Goal: Task Accomplishment & Management: Use online tool/utility

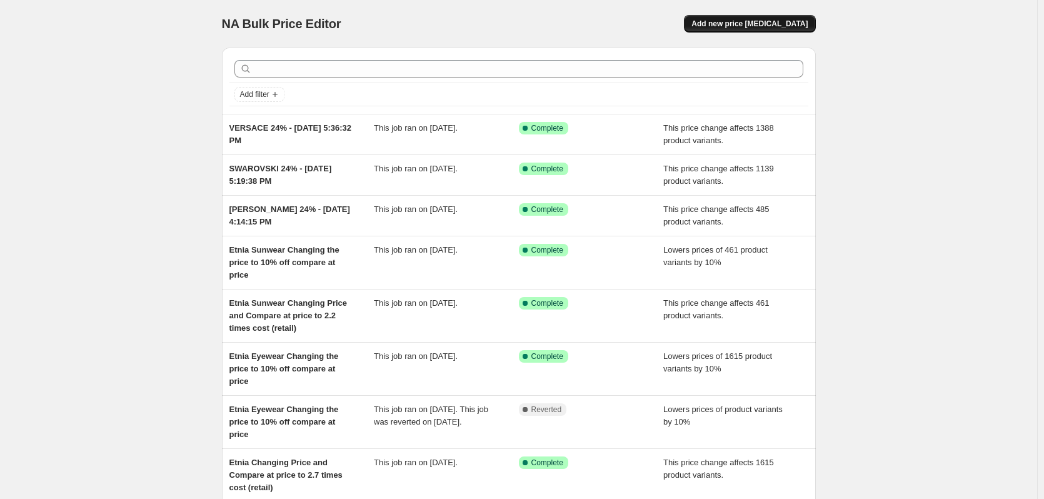
click at [759, 29] on button "Add new price [MEDICAL_DATA]" at bounding box center [749, 24] width 131 height 18
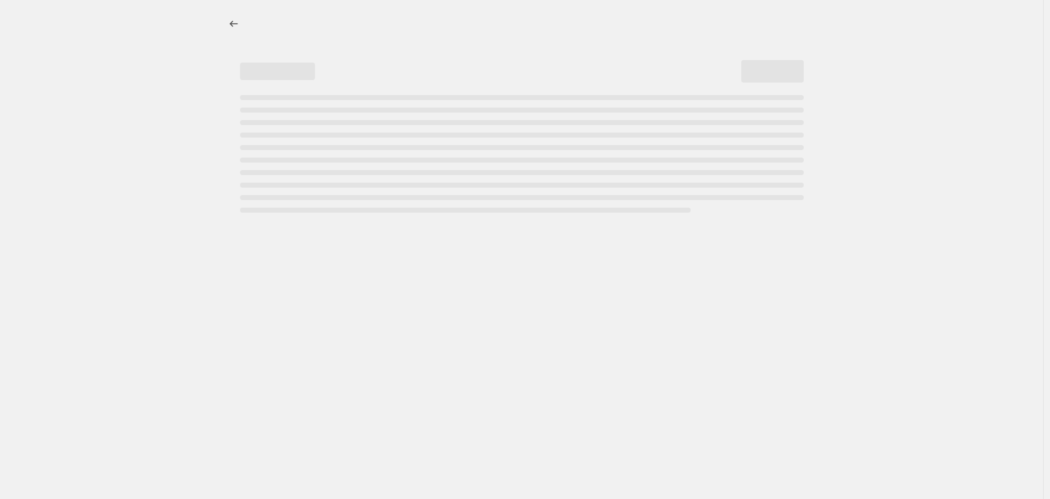
select select "percentage"
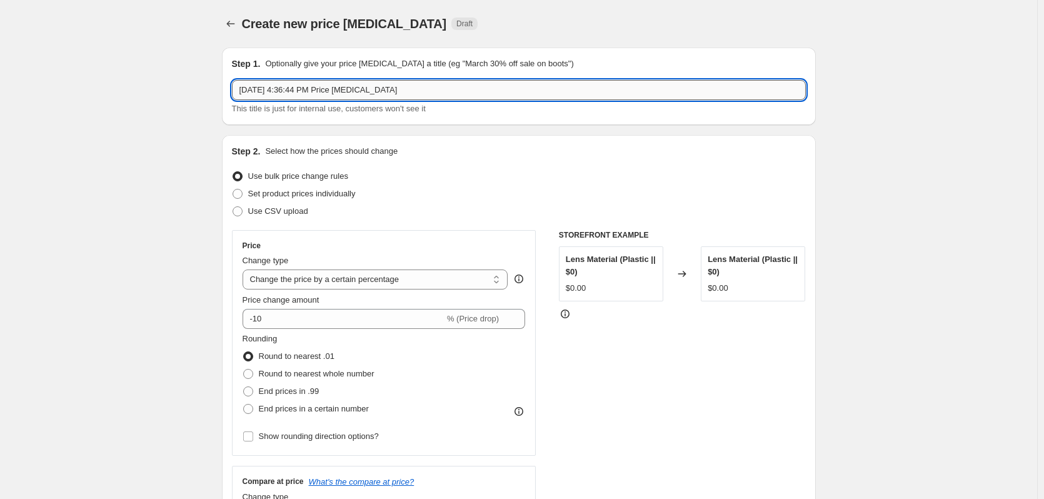
click at [239, 90] on input "[DATE] 4:36:44 PM Price [MEDICAL_DATA]" at bounding box center [519, 90] width 574 height 20
drag, startPoint x: 390, startPoint y: 87, endPoint x: 611, endPoint y: 104, distance: 222.0
click at [611, 104] on div "DUNHILL 23% - [DATE] 4:36:44 PM Price [MEDICAL_DATA] This title is just for int…" at bounding box center [519, 97] width 574 height 35
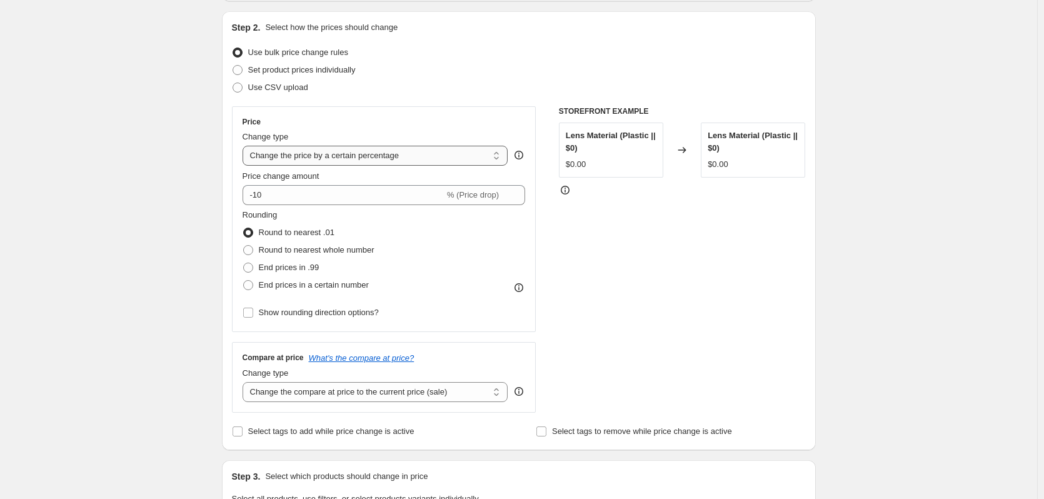
scroll to position [125, 0]
type input "DUNHILL 23% - [DATE] 4:36:44 PM"
drag, startPoint x: 380, startPoint y: 155, endPoint x: 381, endPoint y: 163, distance: 8.2
click at [380, 155] on select "Change the price to a certain amount Change the price by a certain amount Chang…" at bounding box center [376, 154] width 266 height 20
select select "margin"
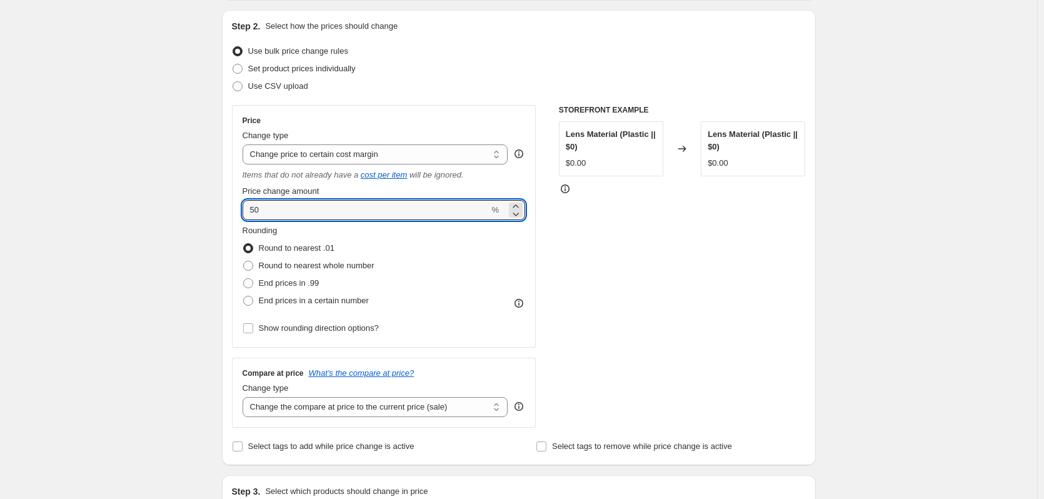
drag, startPoint x: 243, startPoint y: 208, endPoint x: 217, endPoint y: 208, distance: 25.6
click at [217, 208] on div "Step 1. Optionally give your price [MEDICAL_DATA] a title (eg "March 30% off sa…" at bounding box center [514, 471] width 604 height 1119
type input "23"
click at [265, 269] on span "Round to nearest whole number" at bounding box center [317, 265] width 116 height 9
click at [244, 261] on input "Round to nearest whole number" at bounding box center [243, 261] width 1 height 1
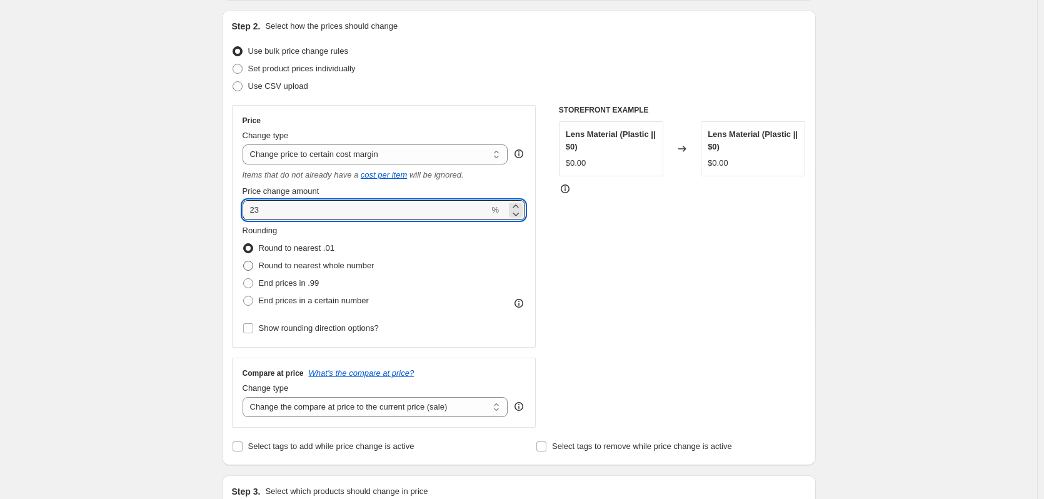
radio input "true"
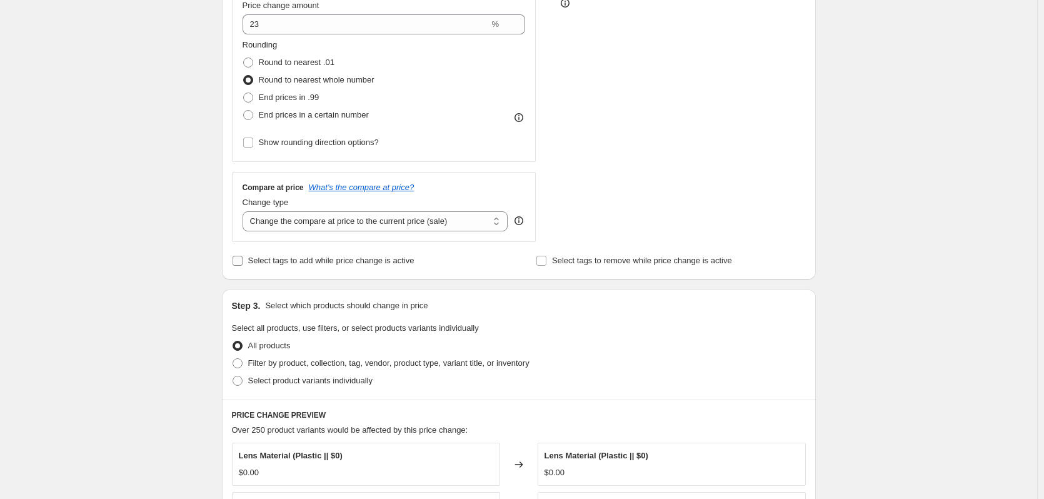
scroll to position [313, 0]
click at [297, 213] on select "Change the compare at price to the current price (sale) Change the compare at p…" at bounding box center [376, 219] width 266 height 20
select select "no_change"
click at [245, 209] on select "Change the compare at price to the current price (sale) Change the compare at p…" at bounding box center [376, 219] width 266 height 20
click at [293, 224] on select "Change the compare at price to the current price (sale) Change the compare at p…" at bounding box center [376, 219] width 266 height 20
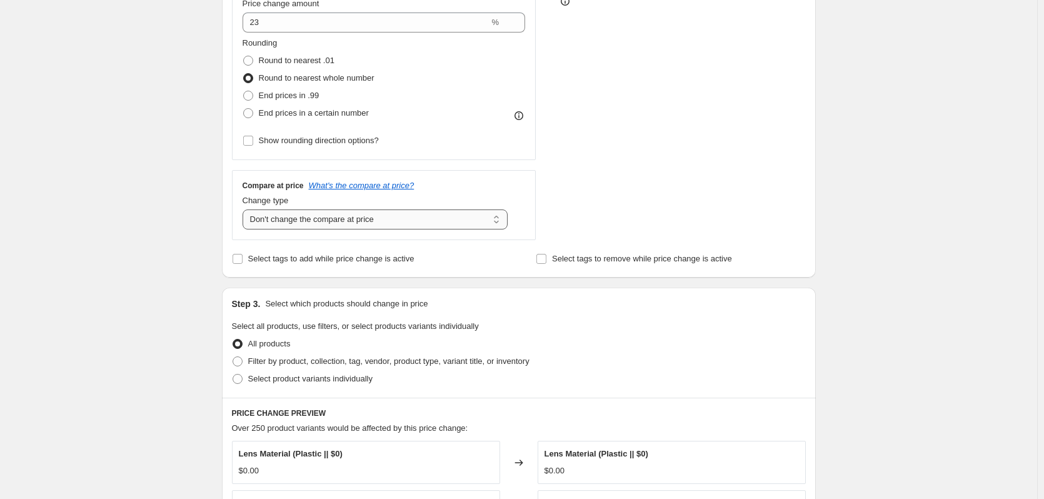
click at [245, 209] on select "Change the compare at price to the current price (sale) Change the compare at p…" at bounding box center [376, 219] width 266 height 20
click at [174, 184] on div "Create new price [MEDICAL_DATA]. This page is ready Create new price [MEDICAL_D…" at bounding box center [518, 303] width 1037 height 1232
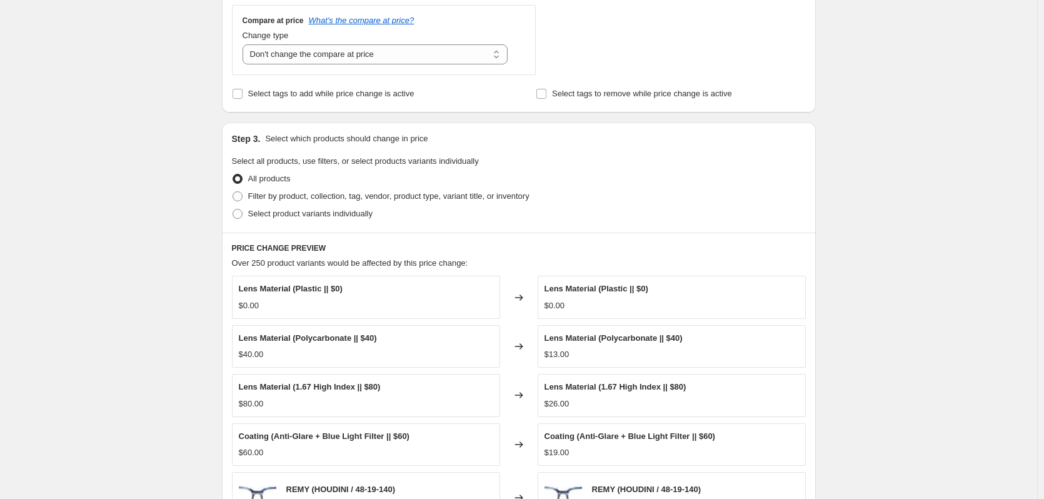
scroll to position [500, 0]
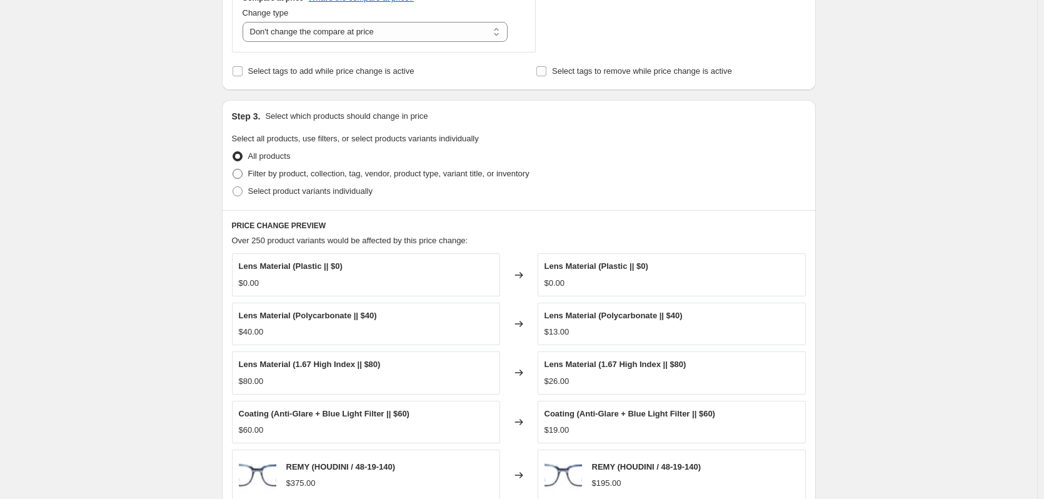
click at [281, 178] on span "Filter by product, collection, tag, vendor, product type, variant title, or inv…" at bounding box center [388, 173] width 281 height 9
click at [233, 169] on input "Filter by product, collection, tag, vendor, product type, variant title, or inv…" at bounding box center [233, 169] width 1 height 1
radio input "true"
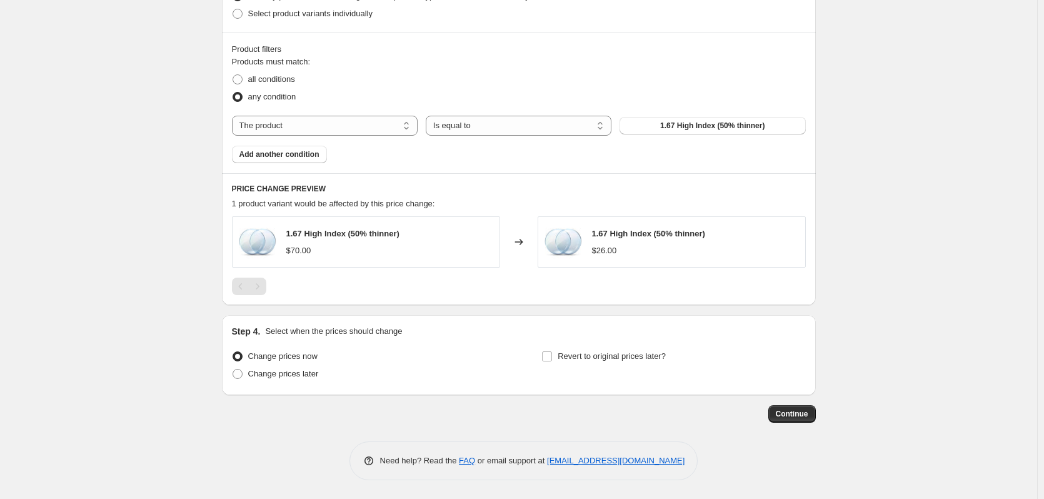
scroll to position [678, 0]
click at [351, 133] on select "The product The product's collection The product's tag The product's vendor The…" at bounding box center [325, 126] width 186 height 20
select select "vendor"
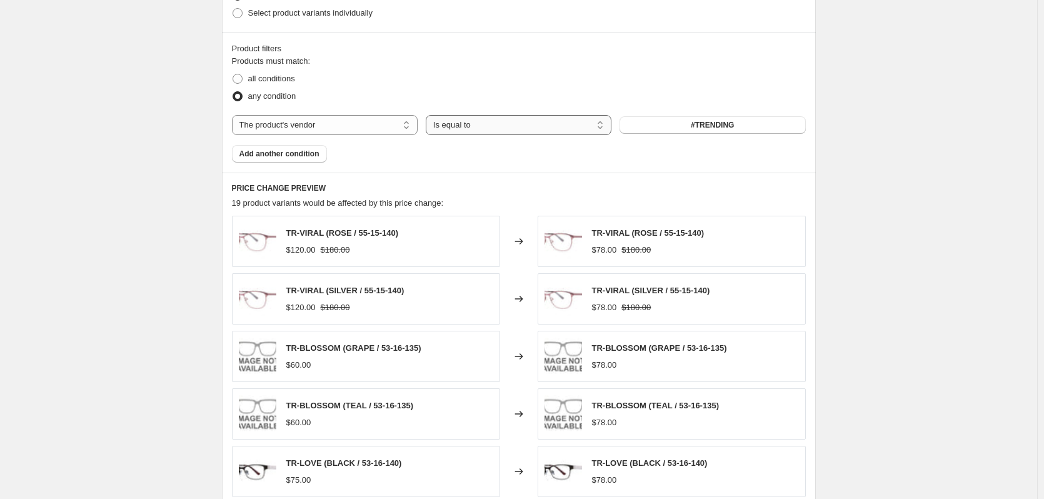
click at [477, 127] on select "Is equal to Is not equal to" at bounding box center [519, 125] width 186 height 20
click at [606, 121] on select "Is equal to Is not equal to" at bounding box center [519, 125] width 186 height 20
click at [626, 126] on button "#TRENDING" at bounding box center [713, 125] width 186 height 18
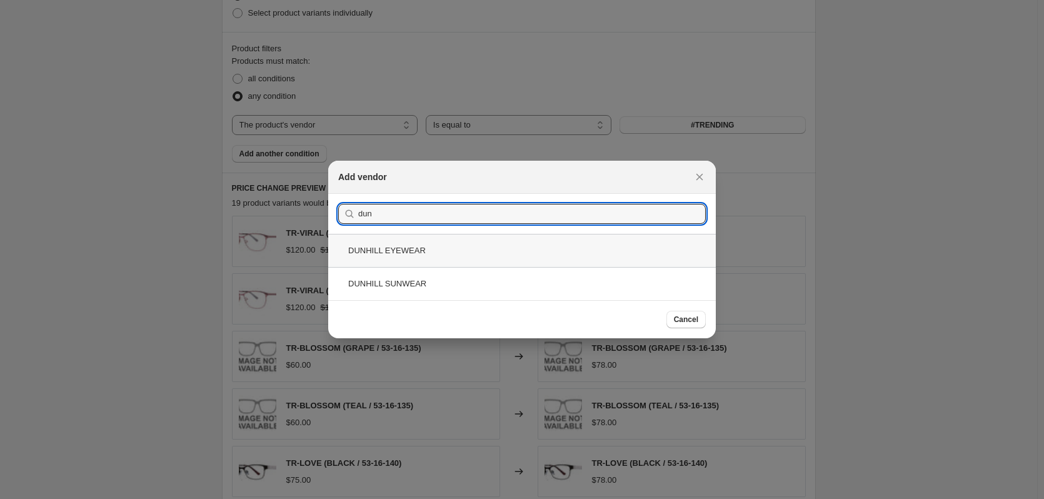
type input "dun"
click at [475, 254] on div "DUNHILL EYEWEAR" at bounding box center [522, 250] width 388 height 33
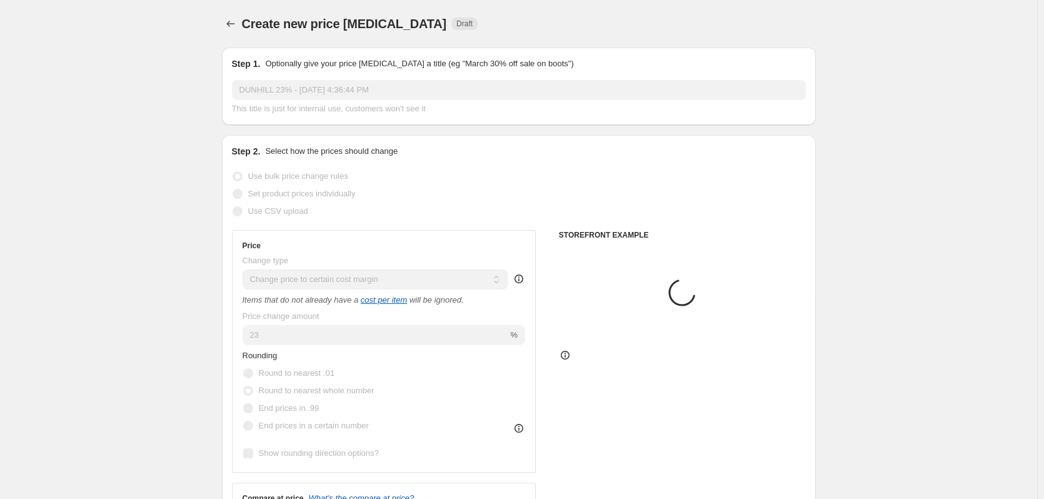
scroll to position [678, 0]
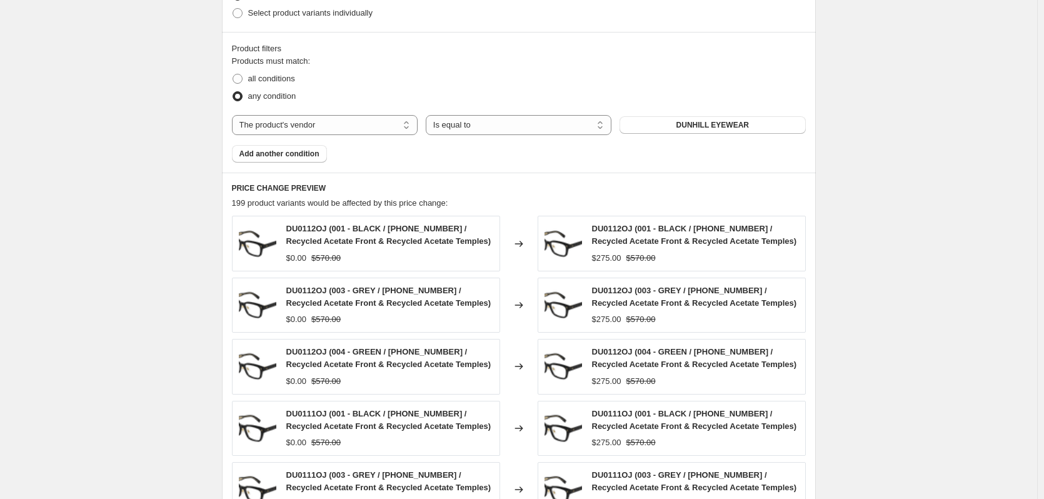
click at [304, 160] on button "Add another condition" at bounding box center [279, 154] width 95 height 18
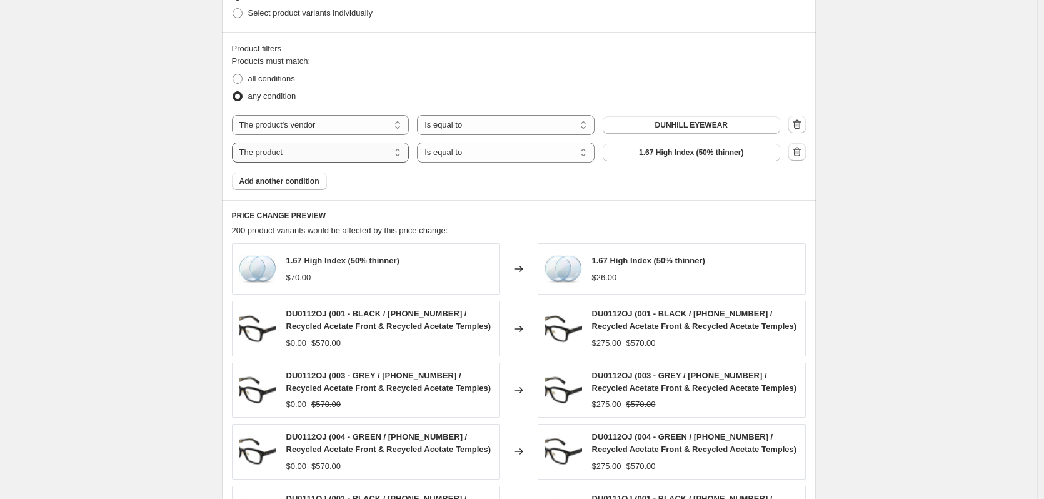
click at [383, 160] on select "The product The product's collection The product's tag The product's vendor The…" at bounding box center [321, 153] width 178 height 20
select select "vendor"
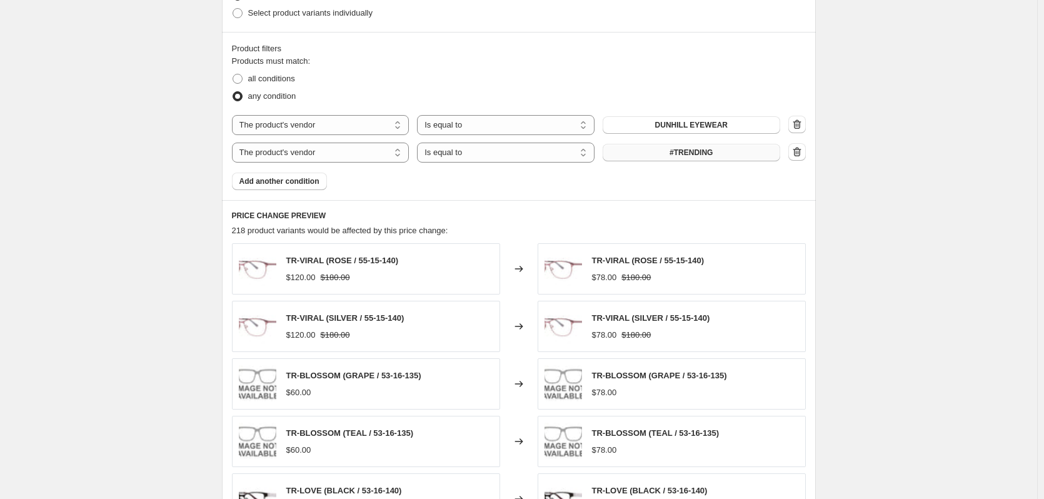
click at [655, 154] on button "#TRENDING" at bounding box center [692, 153] width 178 height 18
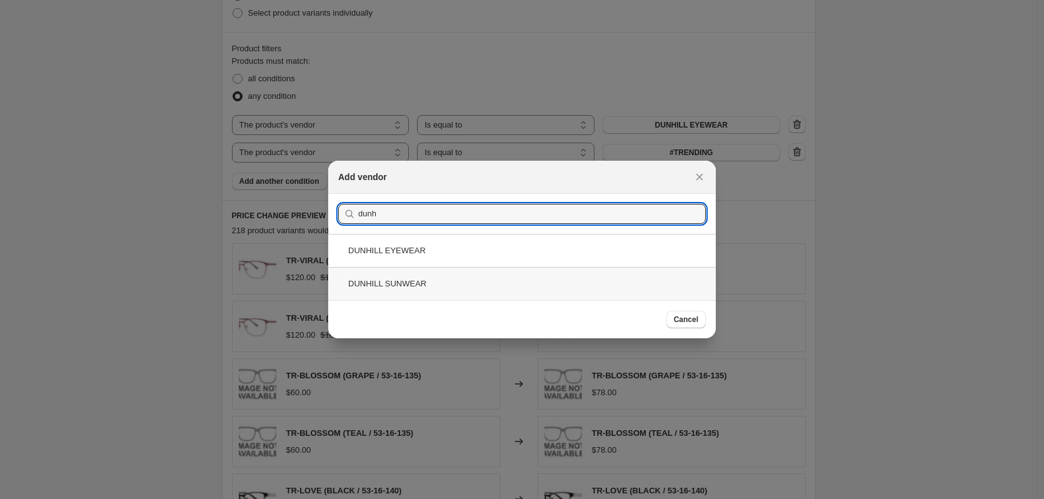
type input "dunh"
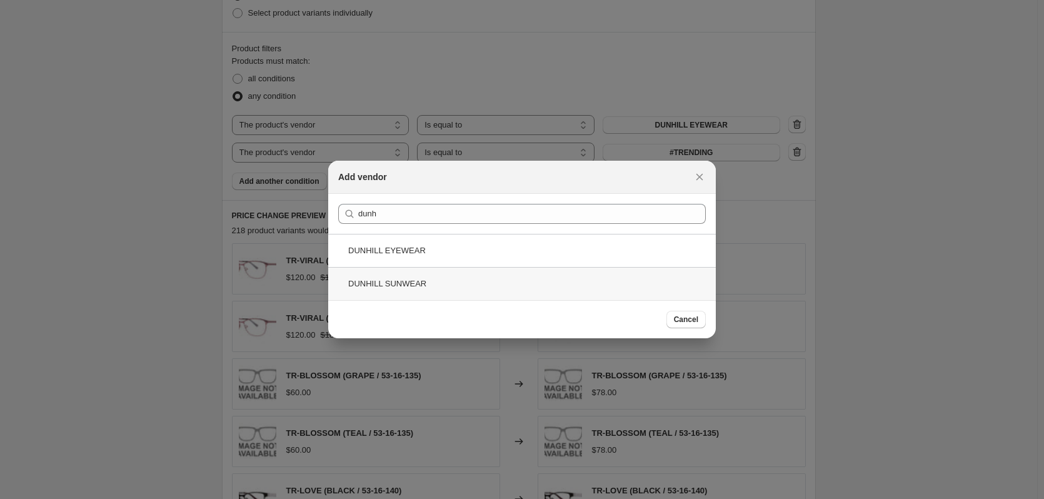
click at [454, 278] on div "DUNHILL SUNWEAR" at bounding box center [522, 283] width 388 height 33
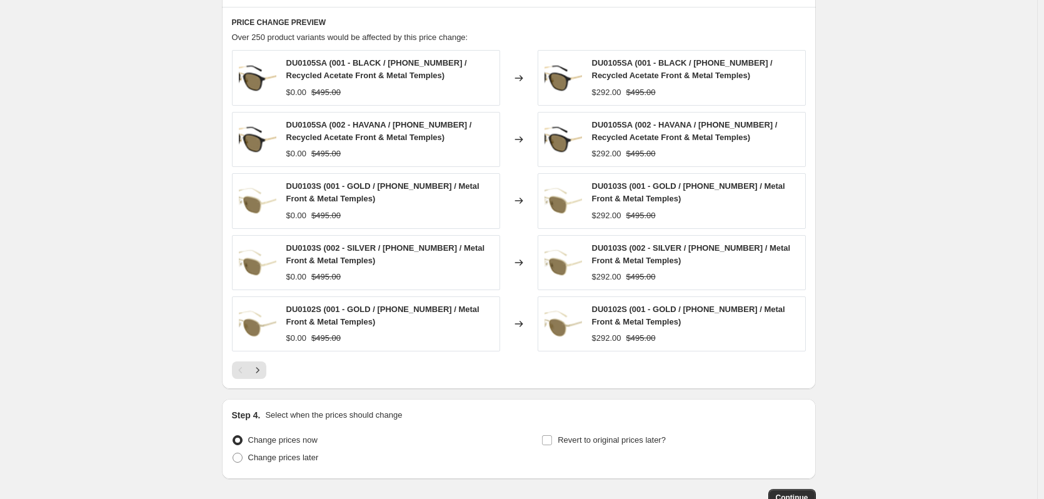
scroll to position [956, 0]
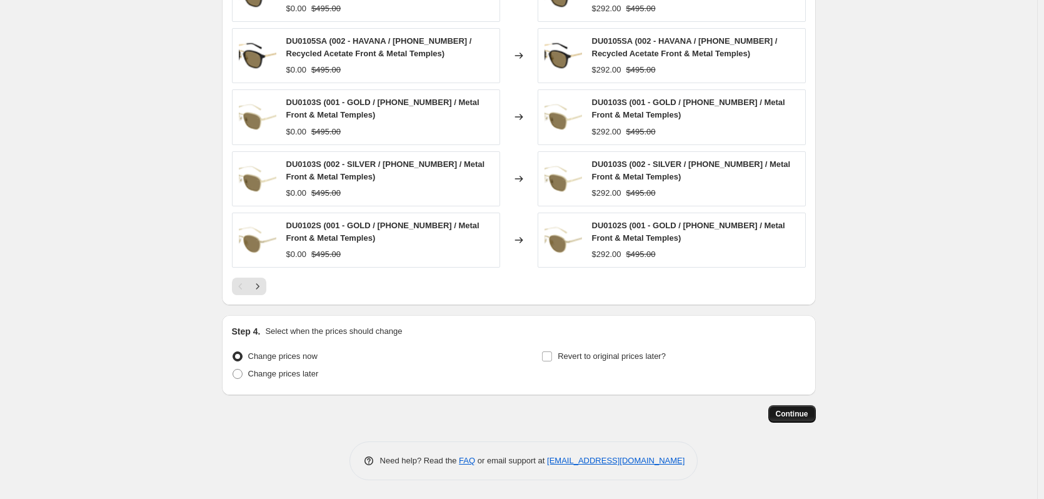
click at [800, 415] on span "Continue" at bounding box center [792, 414] width 33 height 10
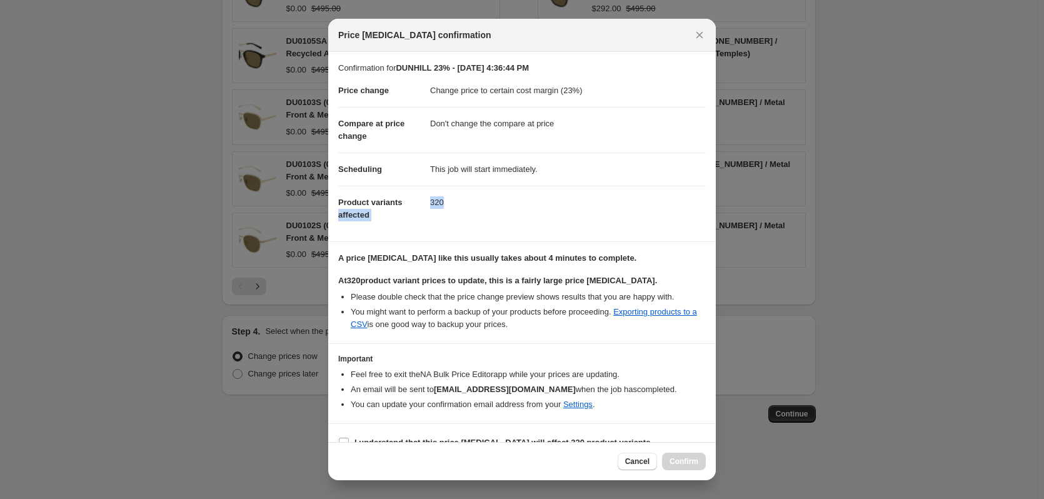
drag, startPoint x: 426, startPoint y: 206, endPoint x: 444, endPoint y: 206, distance: 18.1
click at [444, 206] on dl "Price change Change price to certain cost margin (23%) Compare at price change …" at bounding box center [522, 152] width 368 height 157
click at [436, 203] on dd "320" at bounding box center [568, 202] width 276 height 33
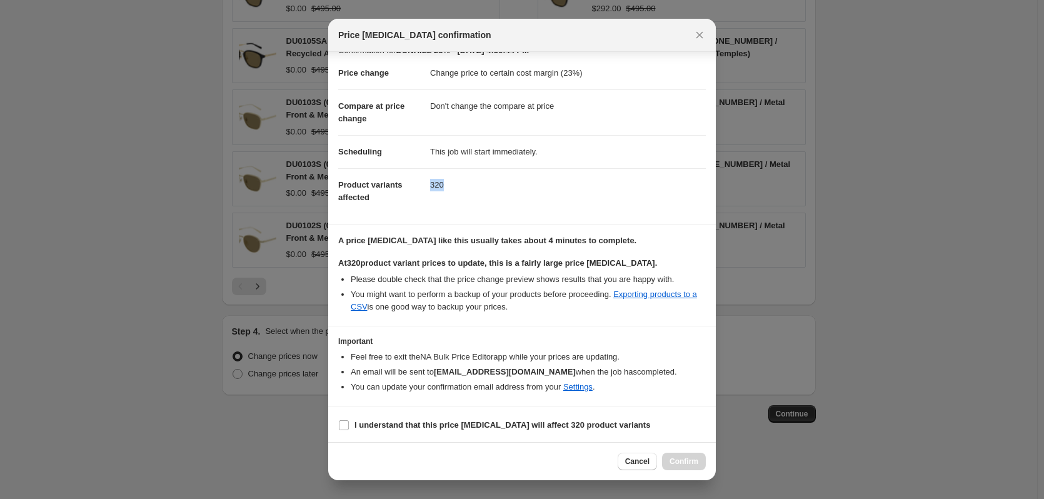
scroll to position [19, 0]
click at [378, 412] on section "I understand that this price [MEDICAL_DATA] will affect 320 product variants" at bounding box center [522, 424] width 388 height 38
click at [382, 420] on b "I understand that this price [MEDICAL_DATA] will affect 320 product variants" at bounding box center [502, 422] width 296 height 9
click at [349, 420] on input "I understand that this price [MEDICAL_DATA] will affect 320 product variants" at bounding box center [344, 423] width 10 height 10
checkbox input "true"
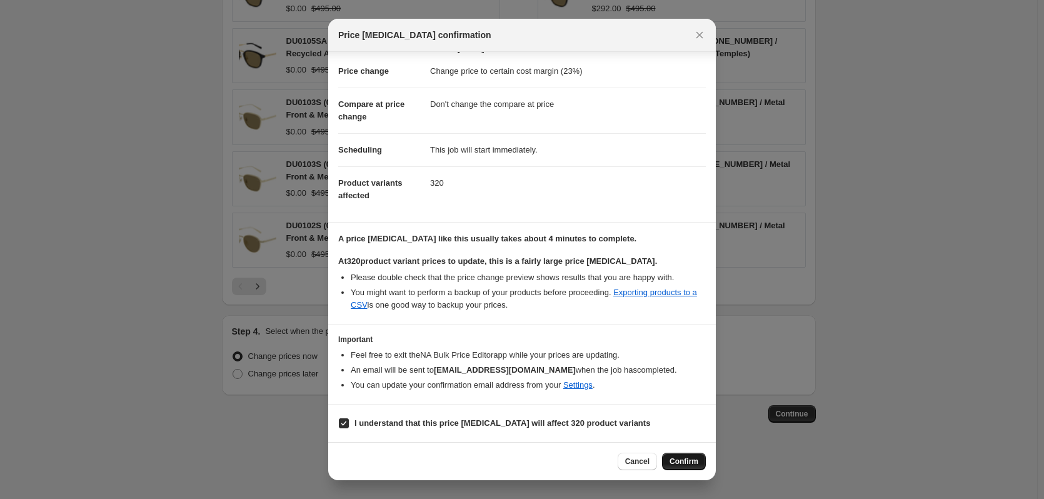
click at [685, 458] on span "Confirm" at bounding box center [684, 461] width 29 height 10
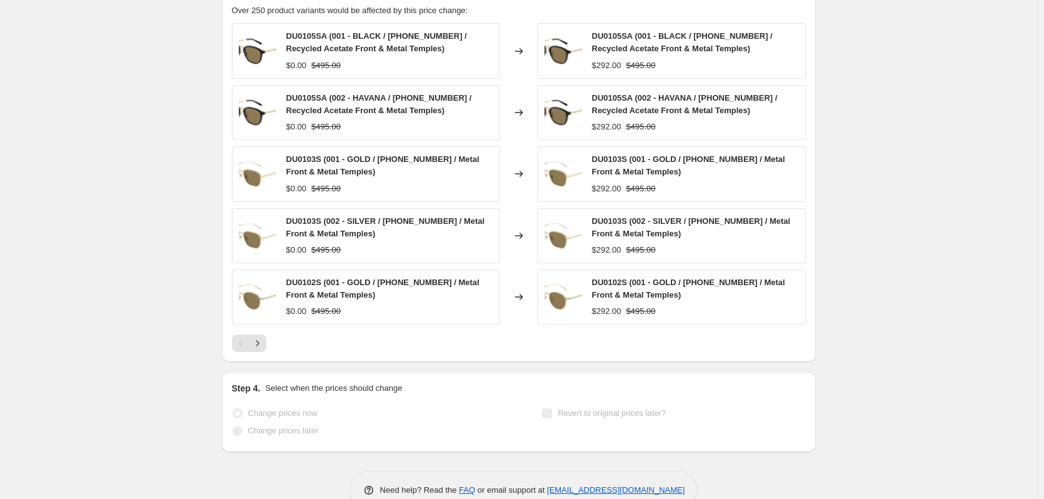
scroll to position [988, 0]
select select "margin"
select select "no_change"
select select "vendor"
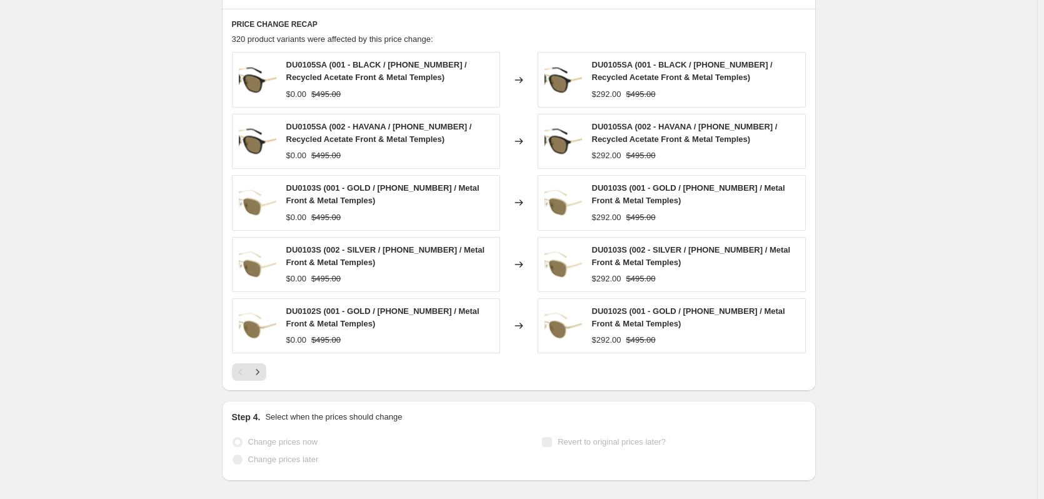
scroll to position [0, 0]
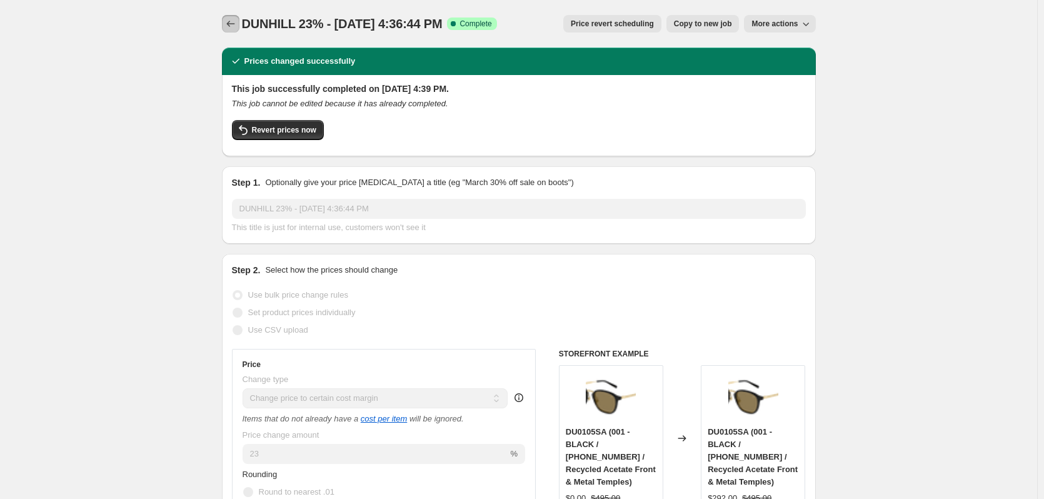
click at [233, 25] on icon "Price change jobs" at bounding box center [230, 24] width 13 height 13
